Goal: Information Seeking & Learning: Learn about a topic

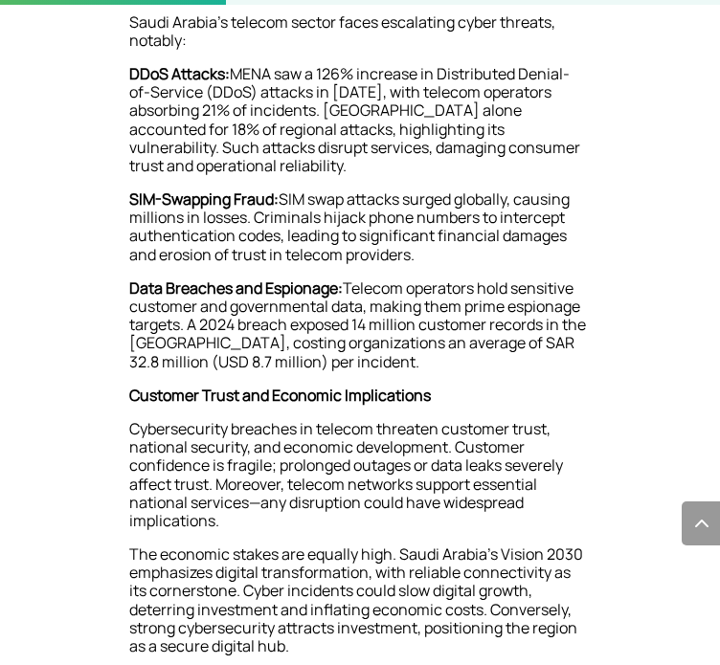
scroll to position [908, 0]
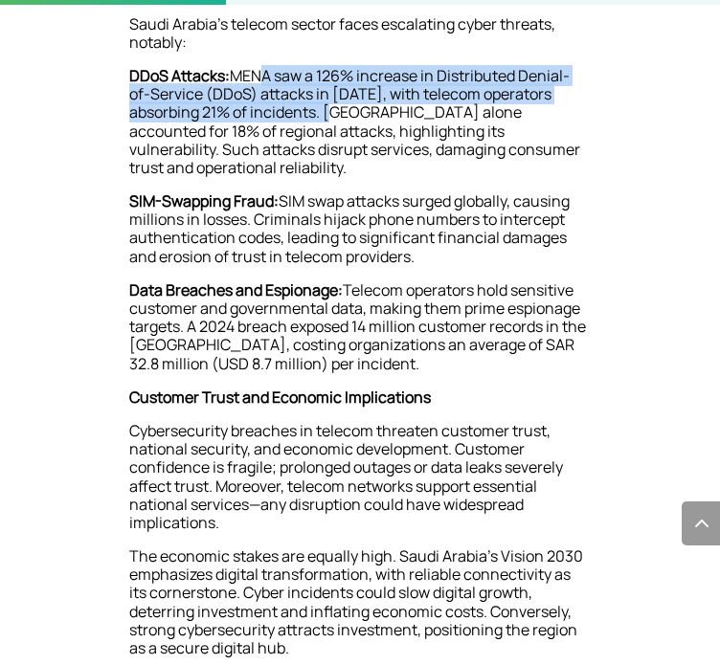
drag, startPoint x: 251, startPoint y: 313, endPoint x: 344, endPoint y: 361, distance: 104.5
click at [344, 192] on p "DDoS Attacks: [PERSON_NAME] saw a 126% increase in Distributed Denial-of-Servic…" at bounding box center [359, 129] width 461 height 125
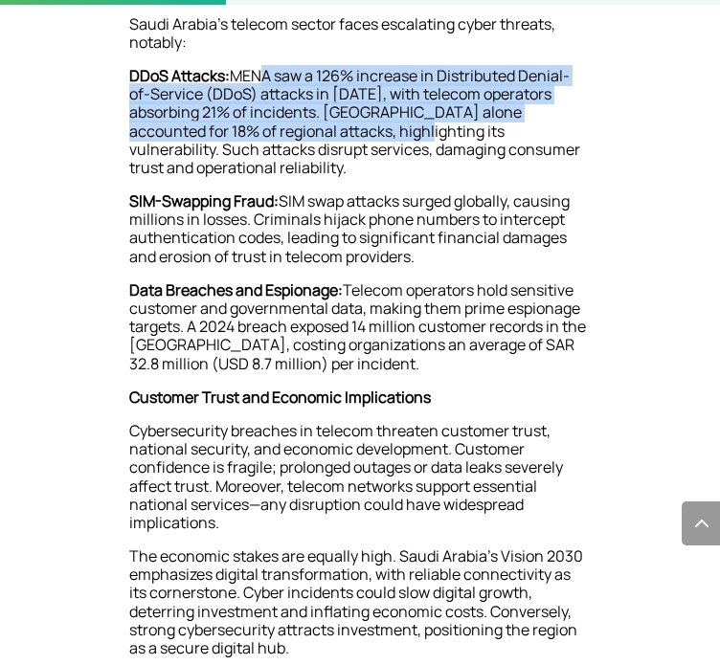
click at [344, 192] on p "DDoS Attacks: [PERSON_NAME] saw a 126% increase in Distributed Denial-of-Servic…" at bounding box center [359, 129] width 461 height 125
